Goal: Task Accomplishment & Management: Manage account settings

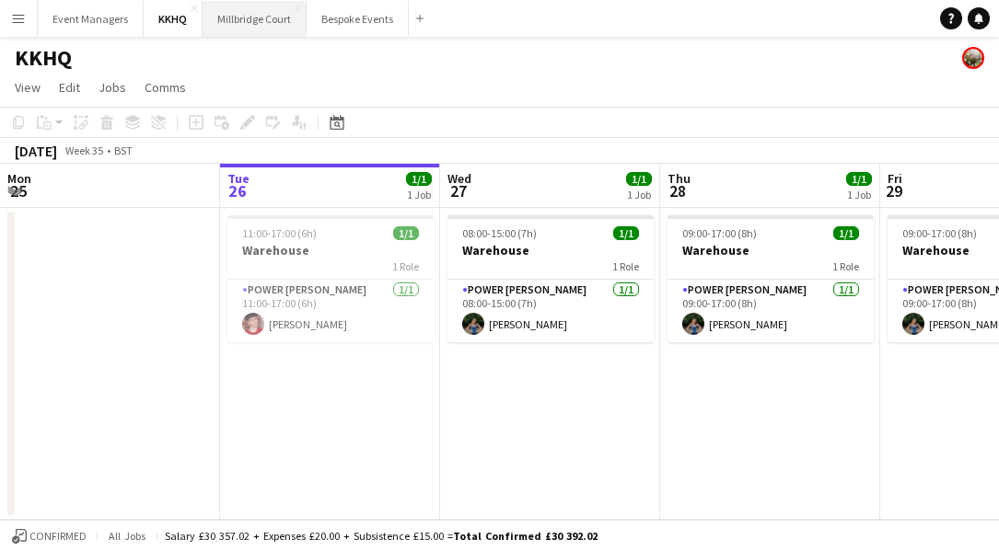
click at [249, 18] on button "[GEOGRAPHIC_DATA]" at bounding box center [254, 19] width 104 height 36
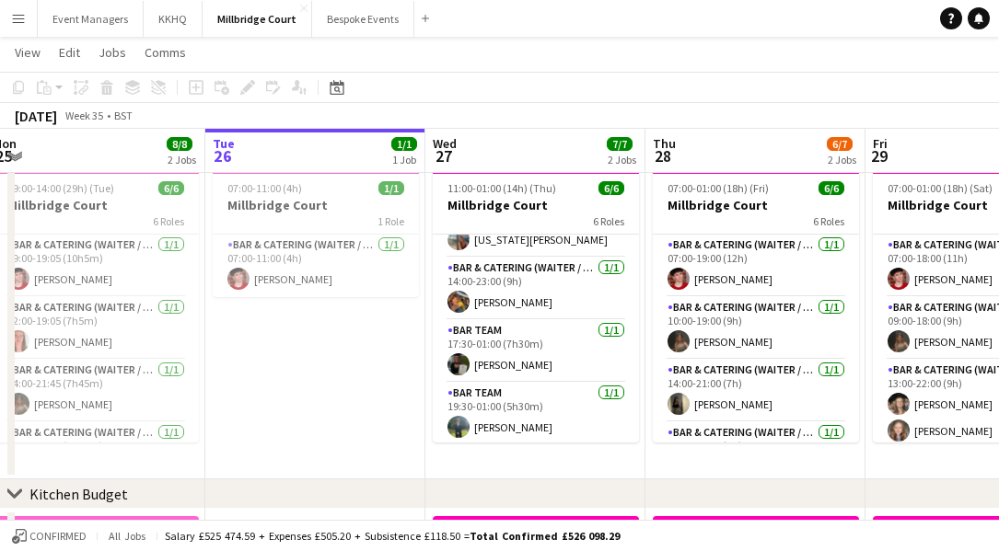
scroll to position [0, 466]
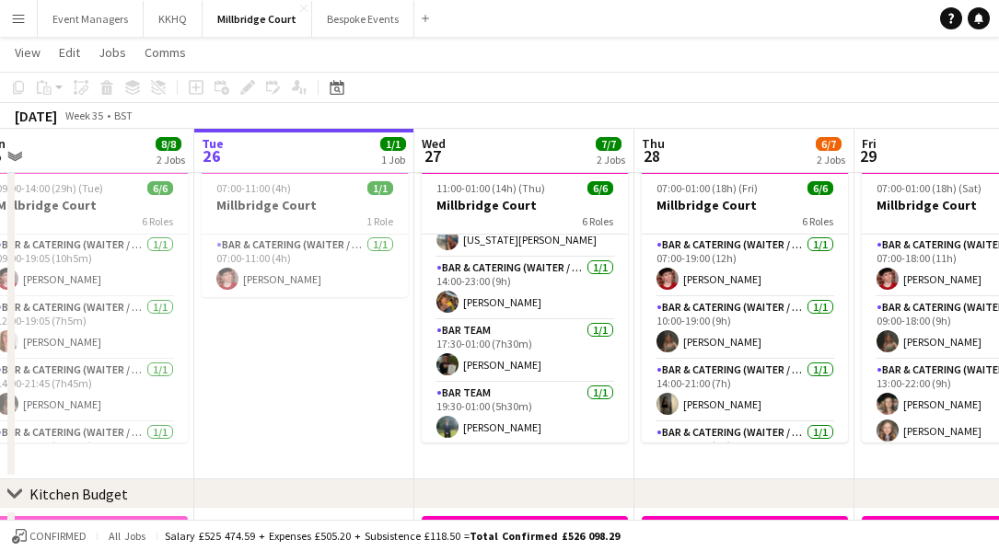
drag, startPoint x: 559, startPoint y: 363, endPoint x: 533, endPoint y: 365, distance: 25.9
click at [533, 365] on app-calendar-viewport "Sat 23 10/10 2 Jobs Sun 24 1/1 1 Job Mon 25 8/8 2 Jobs Tue 26 1/1 1 Job Wed 27 …" at bounding box center [499, 387] width 999 height 716
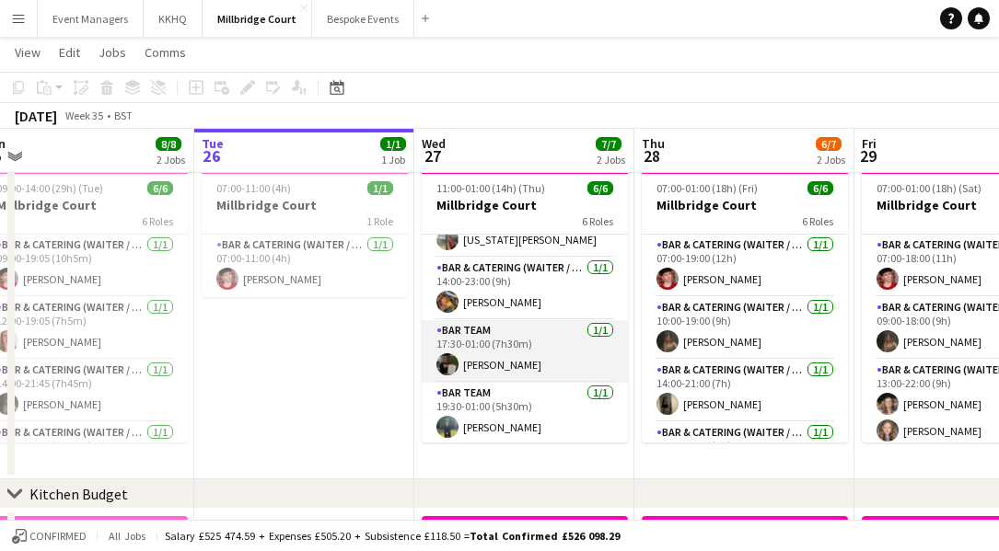
click at [509, 361] on app-card-role "Bar Team [DATE] 17:30-01:00 (7h30m) [PERSON_NAME]" at bounding box center [525, 351] width 206 height 63
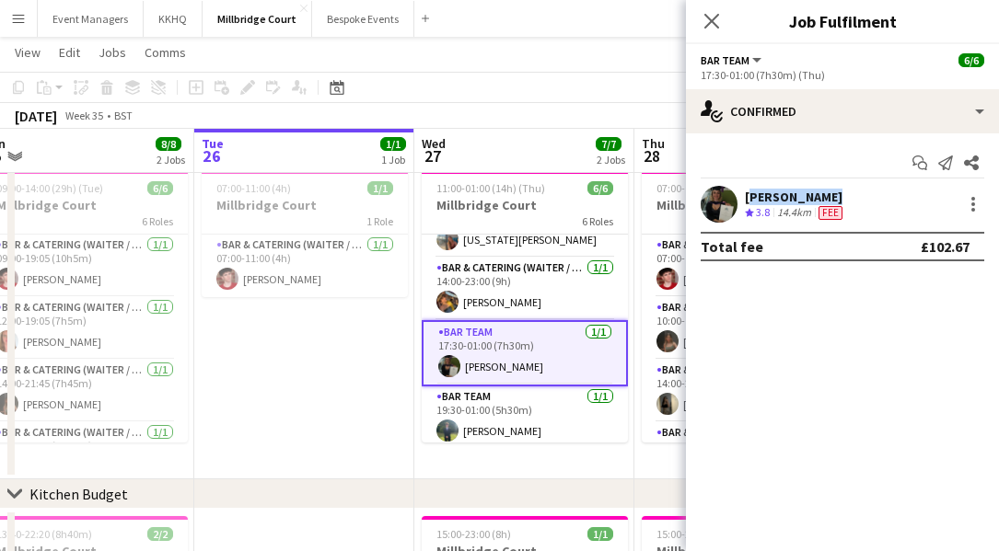
drag, startPoint x: 828, startPoint y: 199, endPoint x: 747, endPoint y: 198, distance: 81.0
click at [747, 198] on div "[PERSON_NAME]" at bounding box center [795, 197] width 101 height 17
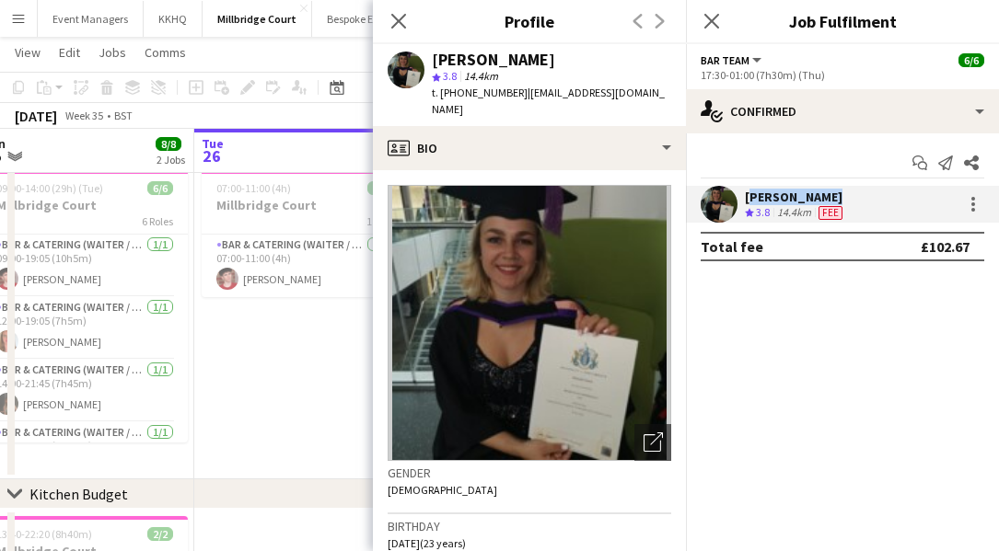
copy div "[PERSON_NAME]"
click at [403, 21] on icon "Close pop-in" at bounding box center [397, 20] width 17 height 17
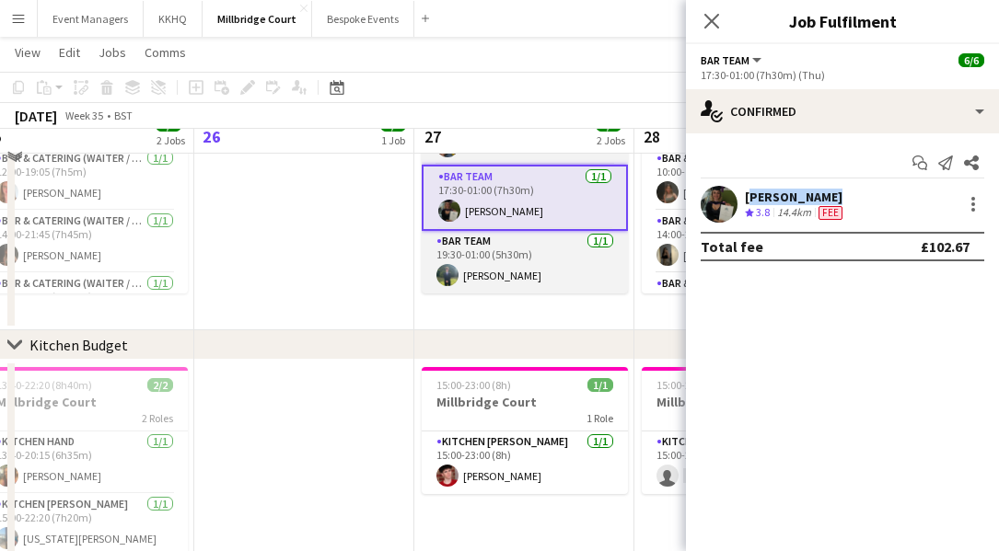
scroll to position [191, 0]
